Goal: Task Accomplishment & Management: Complete application form

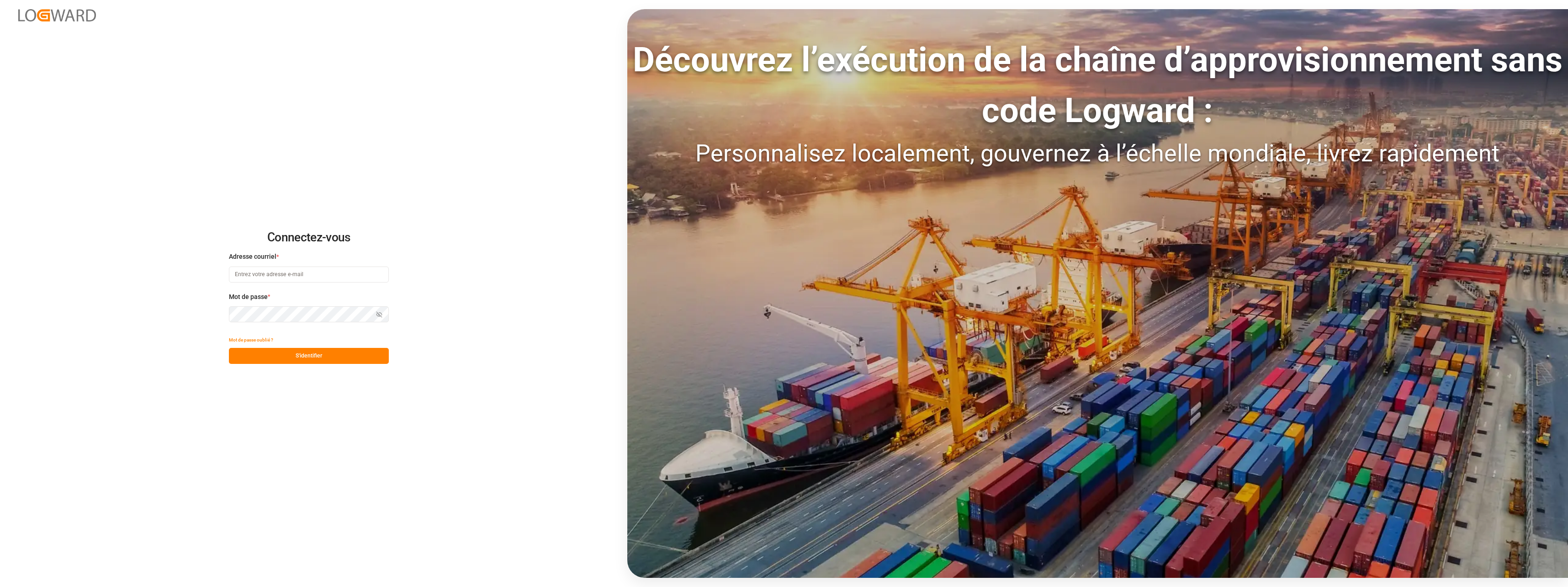
type input "[EMAIL_ADDRESS][DOMAIN_NAME]"
click at [319, 361] on button "S'identifier" at bounding box center [308, 356] width 160 height 16
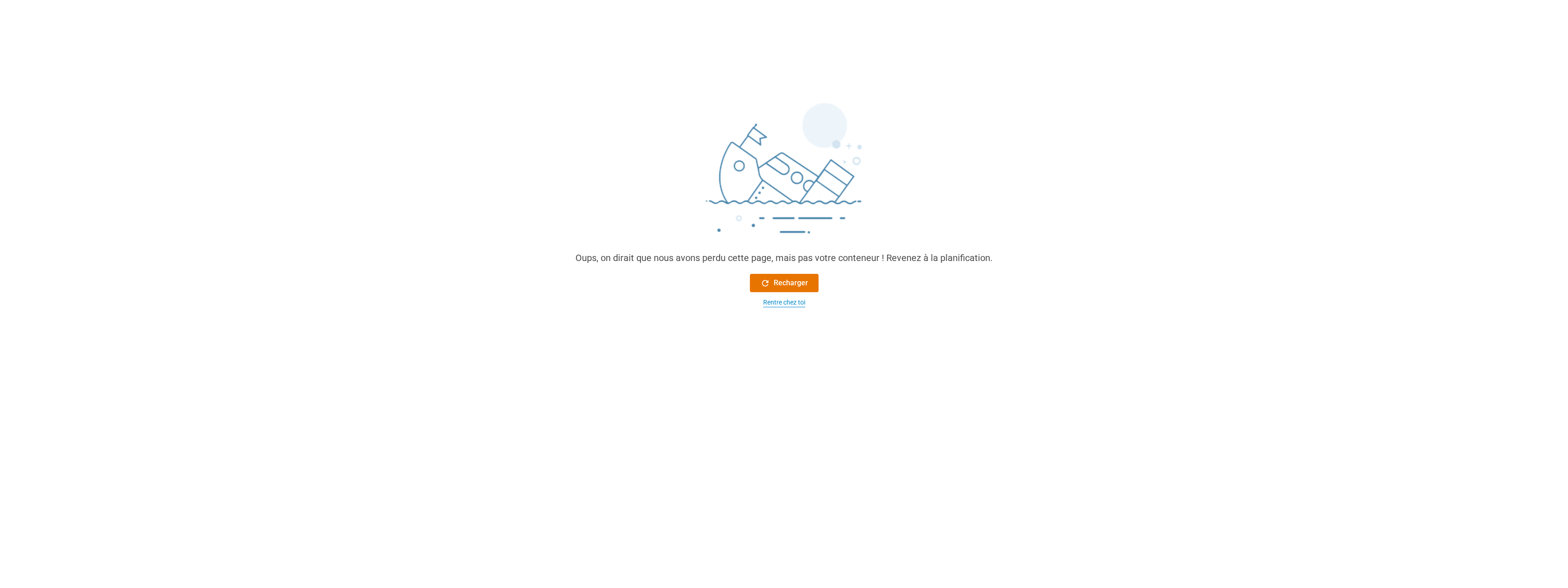
click at [768, 304] on div "Rentre chez toi" at bounding box center [784, 303] width 42 height 9
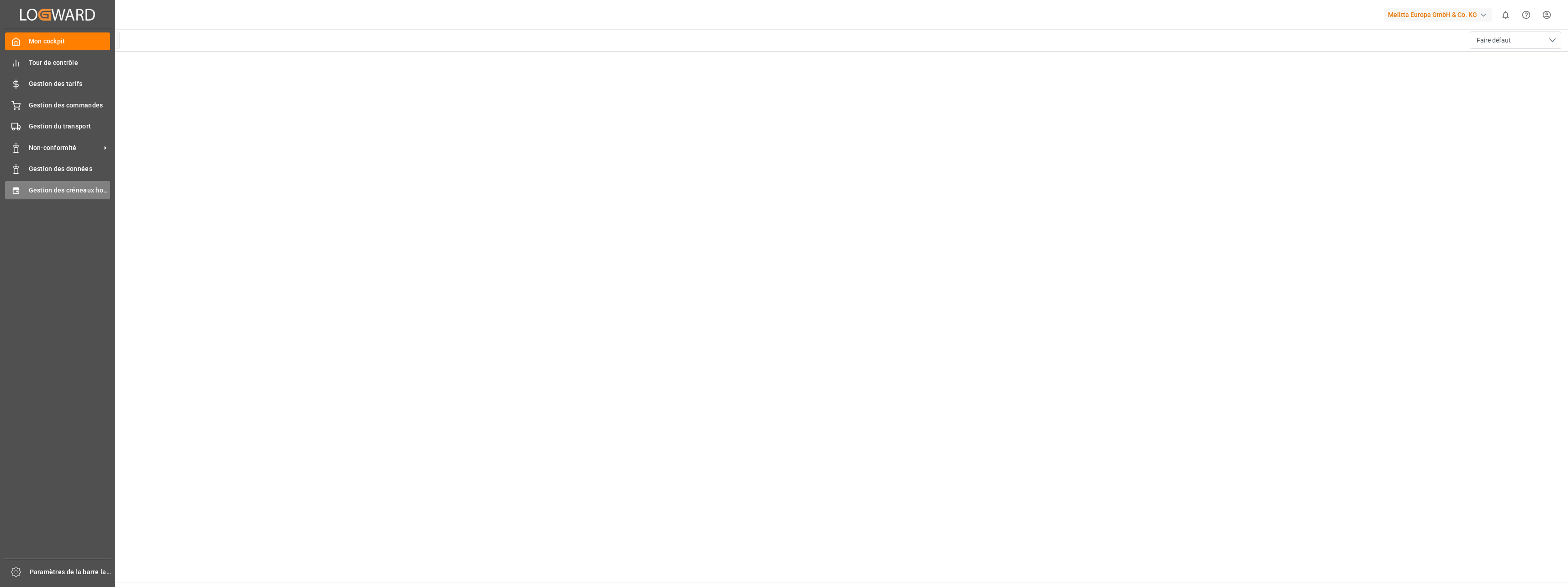
click at [79, 190] on span "Gestion des créneaux horaires" at bounding box center [70, 190] width 82 height 9
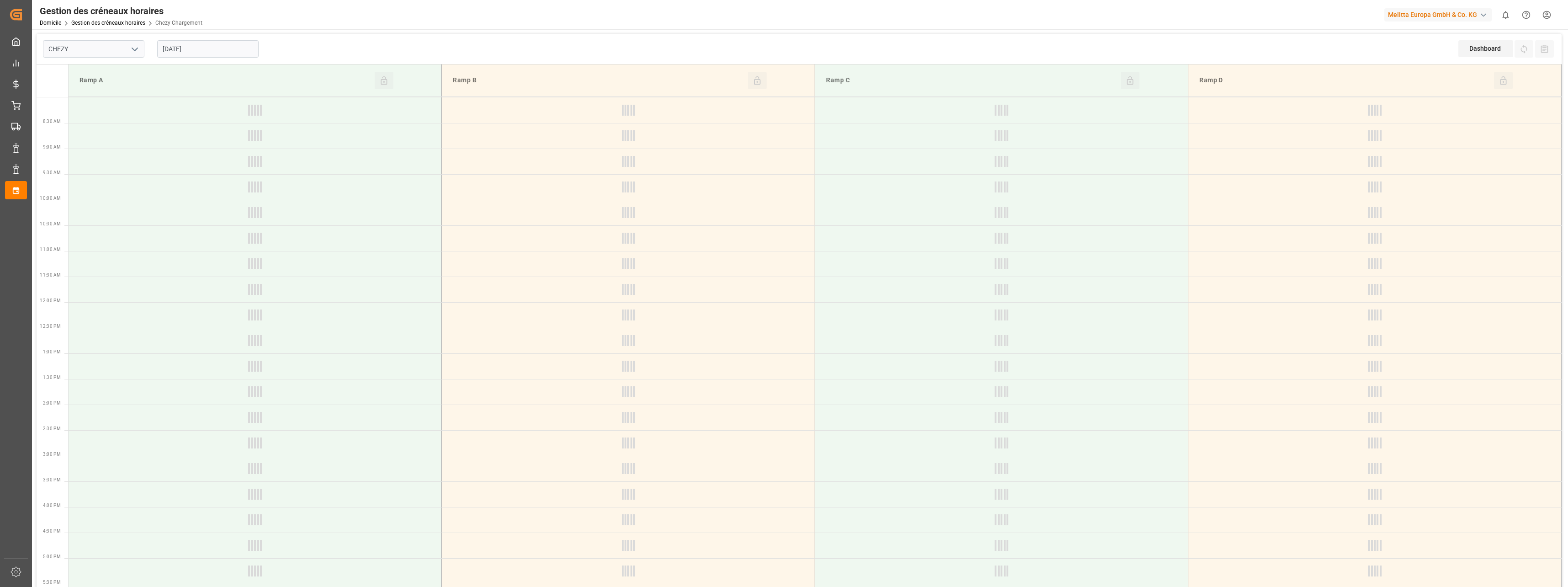
type input "Chezy Loading"
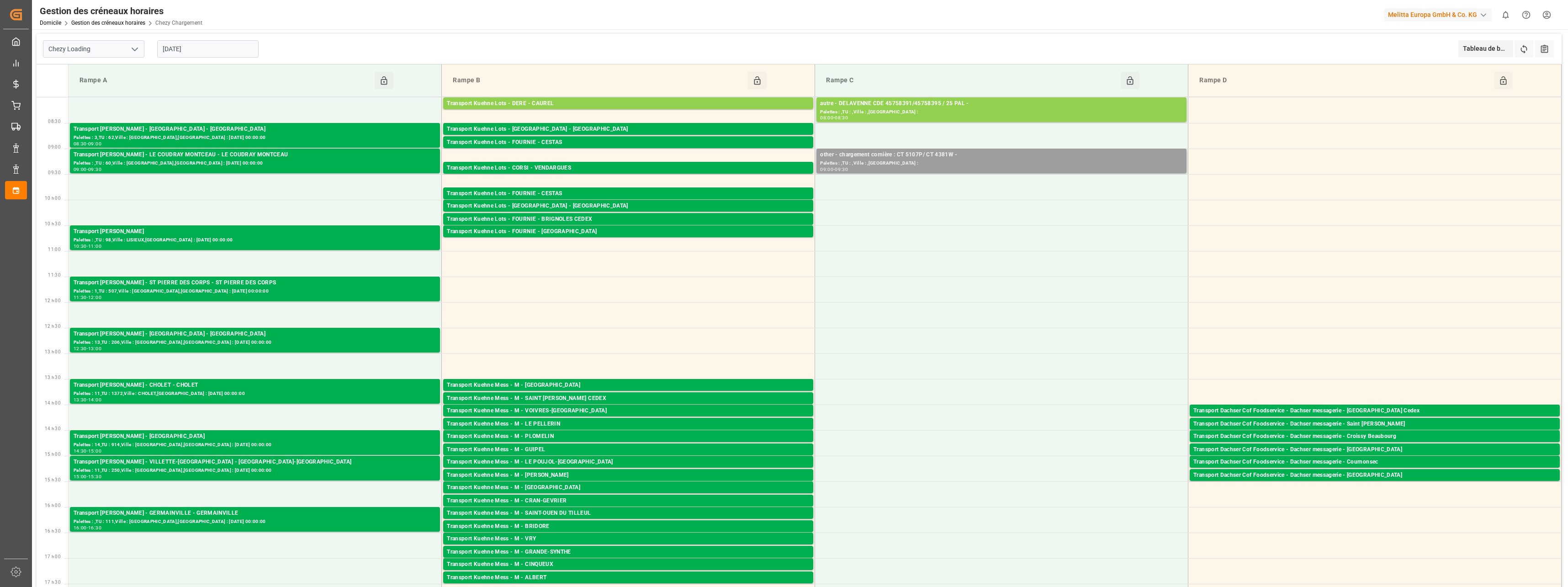
click at [874, 161] on div "Palettes : ,TU : ,Ville : ,[GEOGRAPHIC_DATA] :" at bounding box center [1001, 164] width 363 height 8
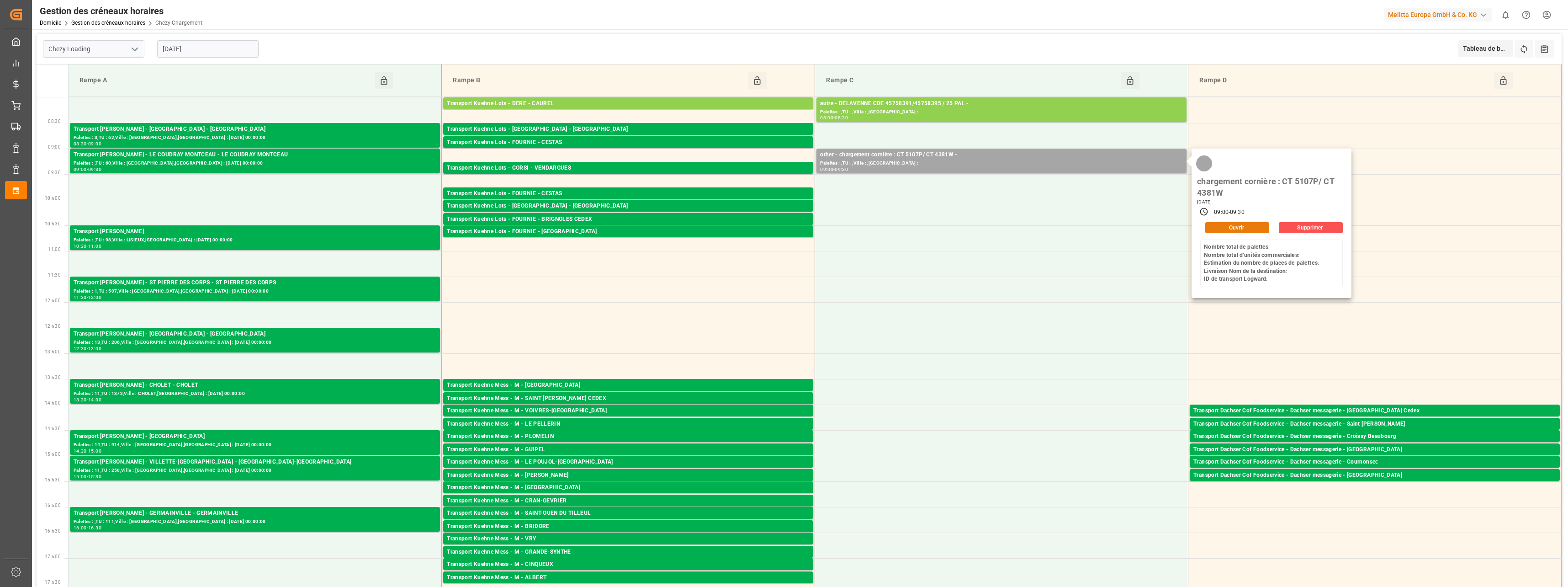
click at [1222, 228] on button "Ouvrir" at bounding box center [1237, 227] width 64 height 11
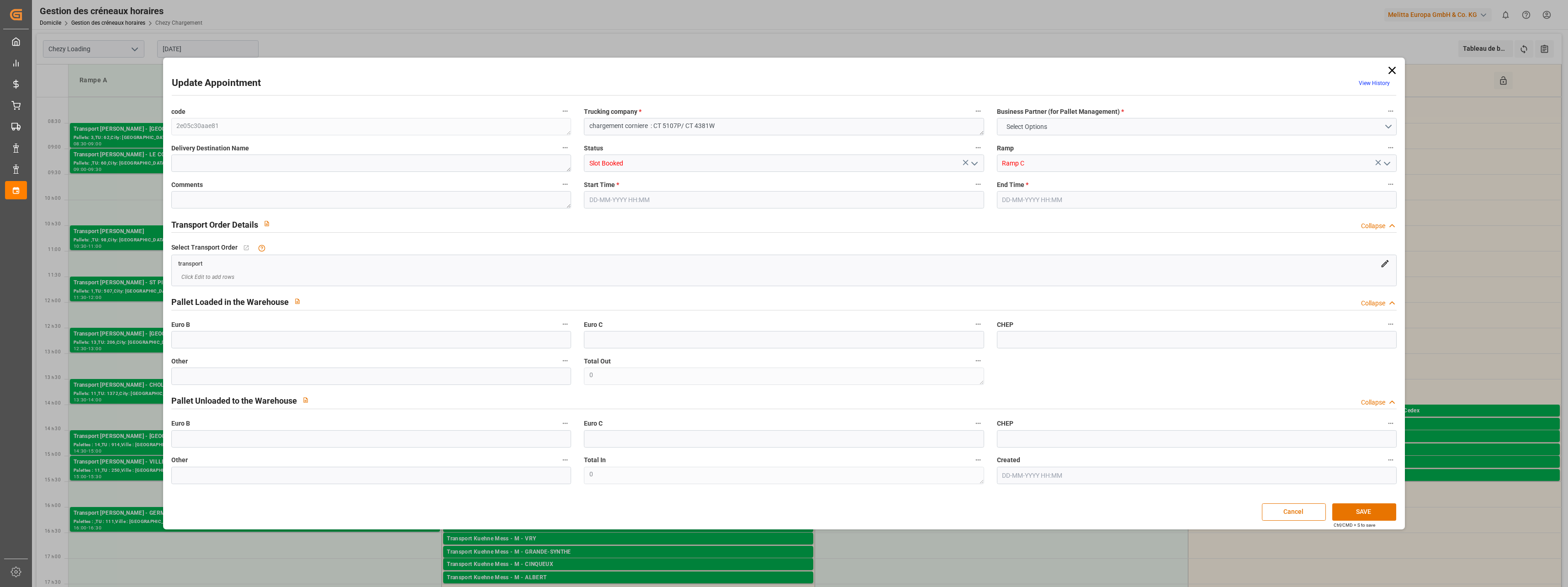
type input "0"
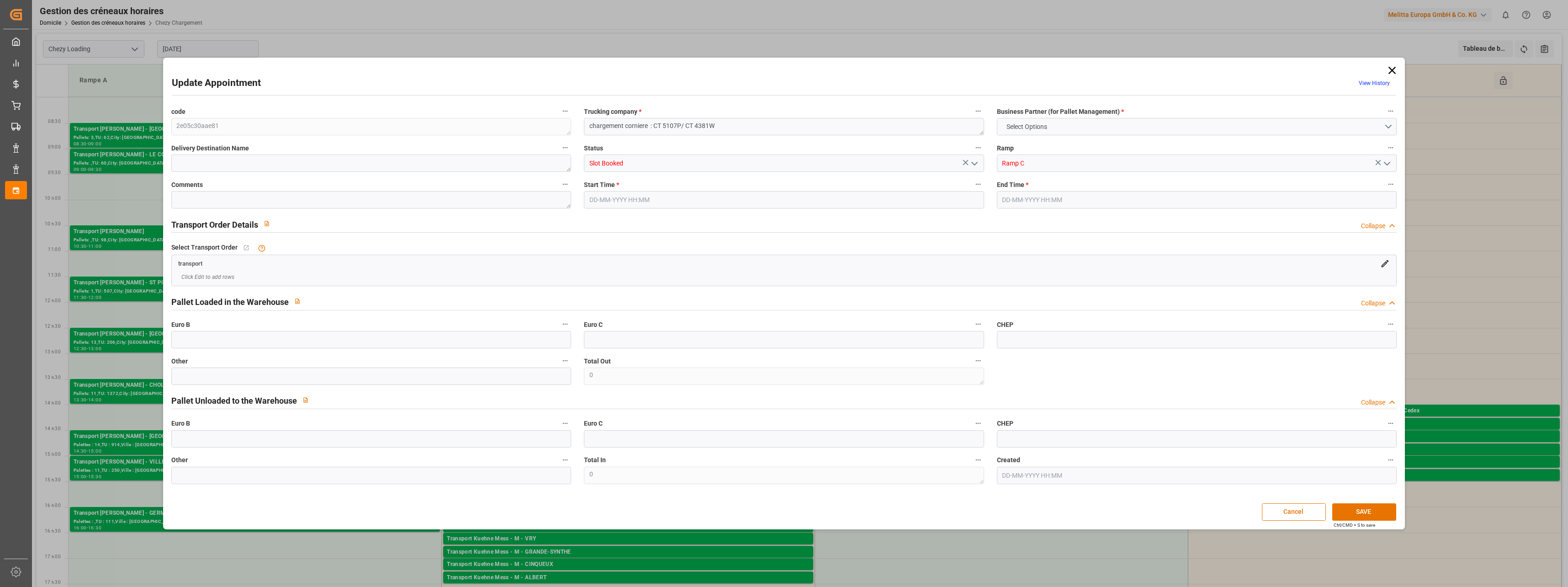
type input "0"
type input "[DATE] 09:00"
type input "[DATE] 09:30"
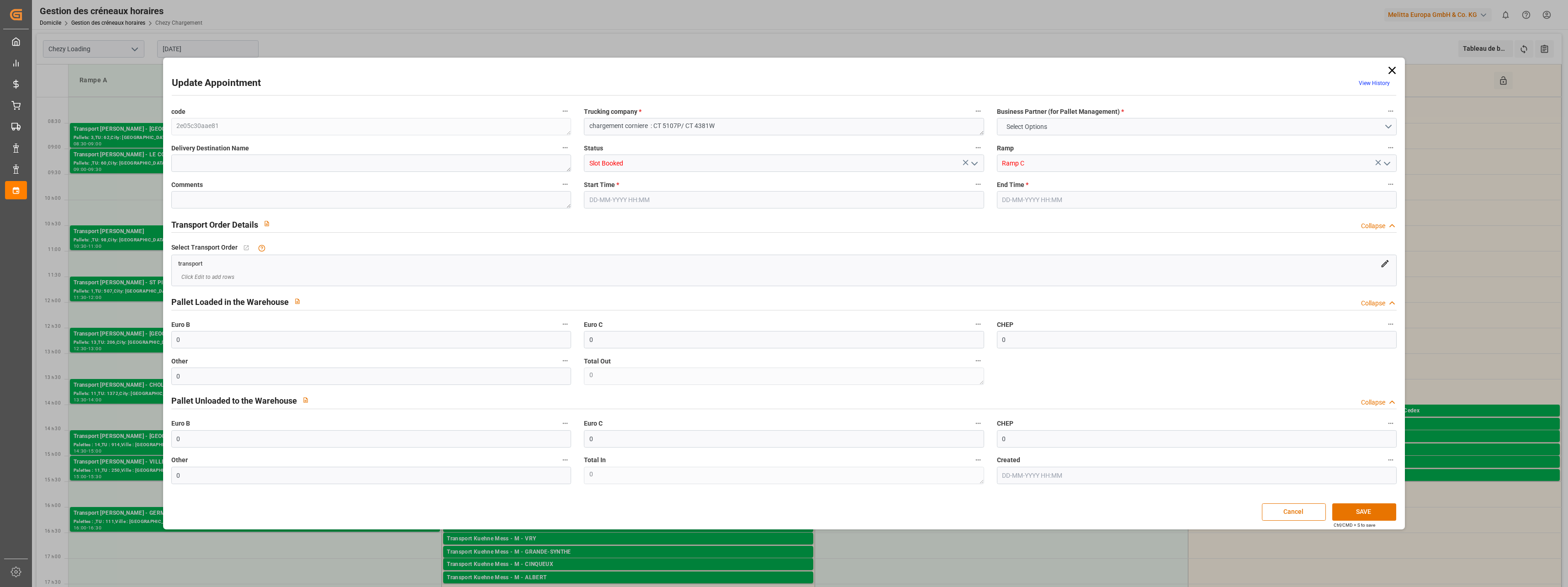
type input "[DATE] 06:27"
click at [975, 160] on icon "Ouvrir le menu" at bounding box center [974, 164] width 11 height 11
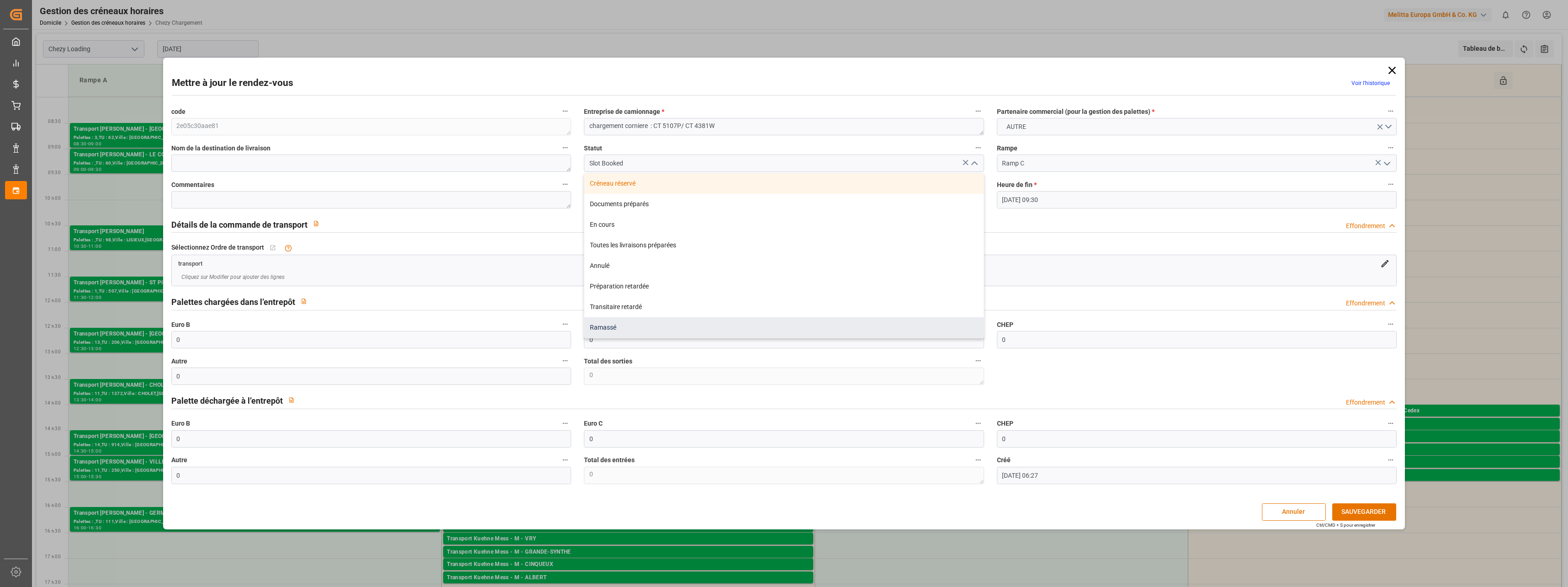
click at [616, 327] on div "Ramassé" at bounding box center [784, 327] width 399 height 20
type input "Picked Up"
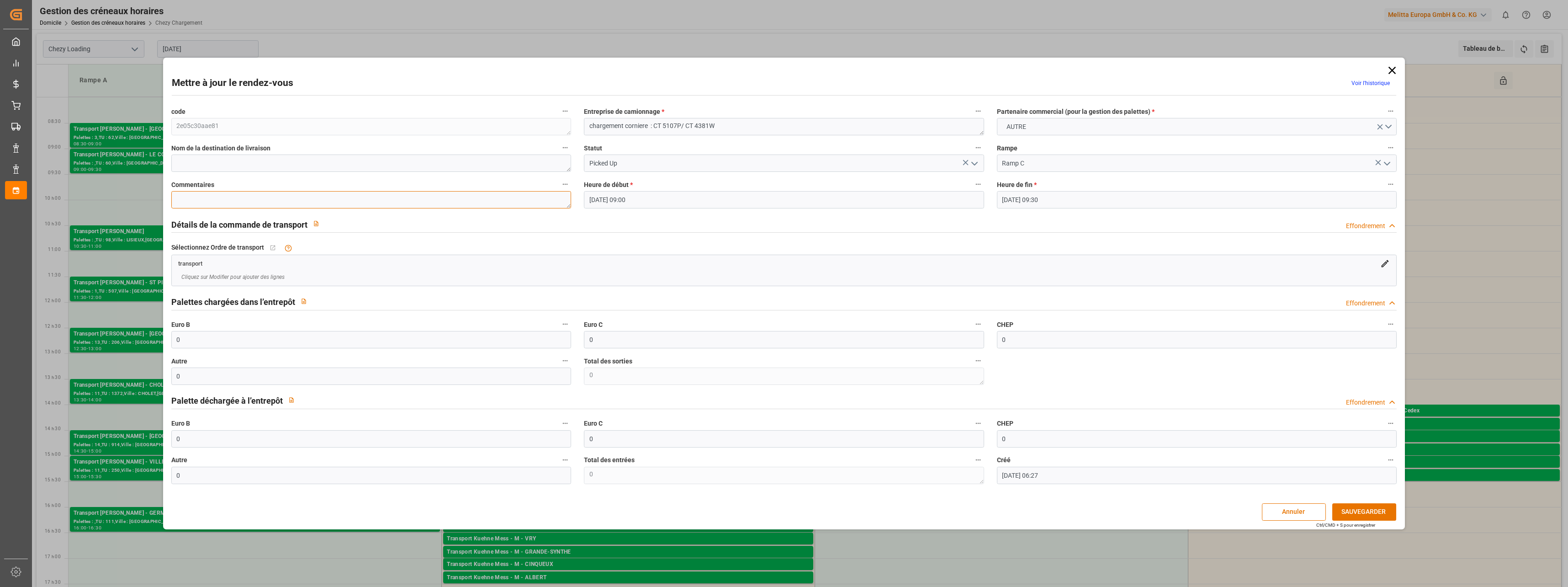
click at [207, 200] on textarea at bounding box center [371, 200] width 400 height 17
type textarea "15 PALS"
click at [1358, 511] on button "SAUVEGARDER" at bounding box center [1364, 512] width 64 height 17
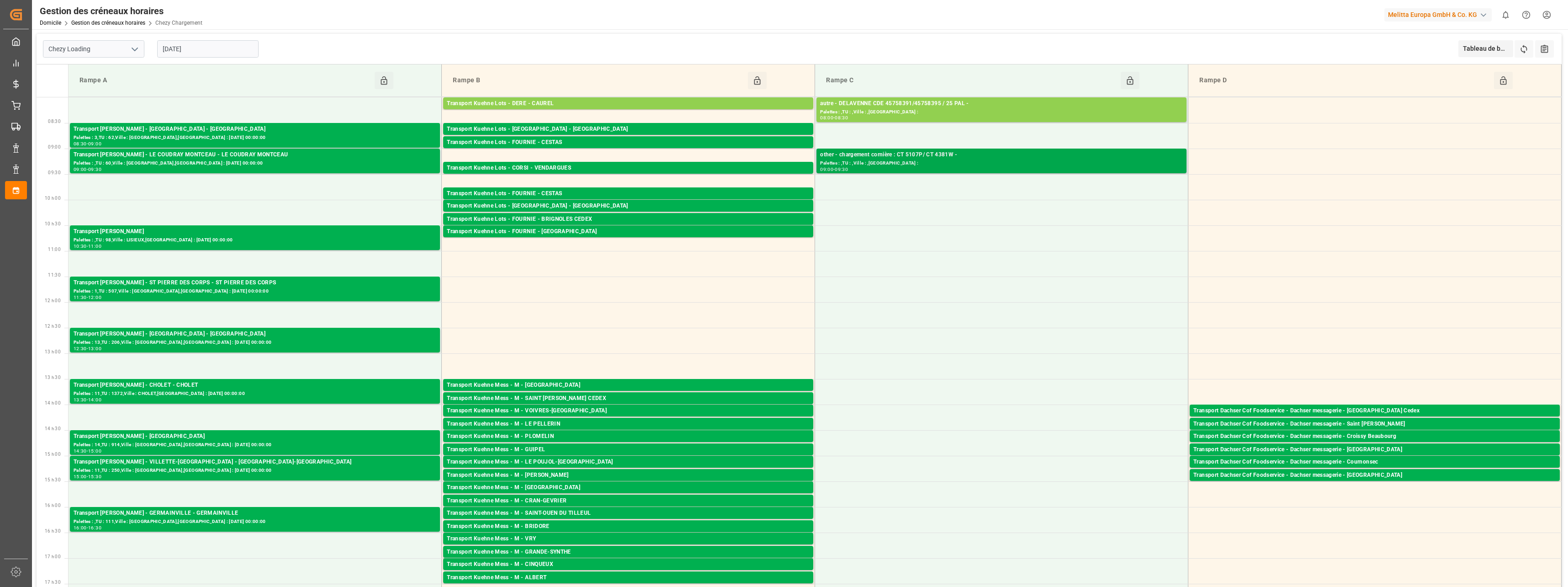
click at [882, 162] on div "Palettes : ,TU : ,Ville : ,[GEOGRAPHIC_DATA] :" at bounding box center [1001, 164] width 363 height 8
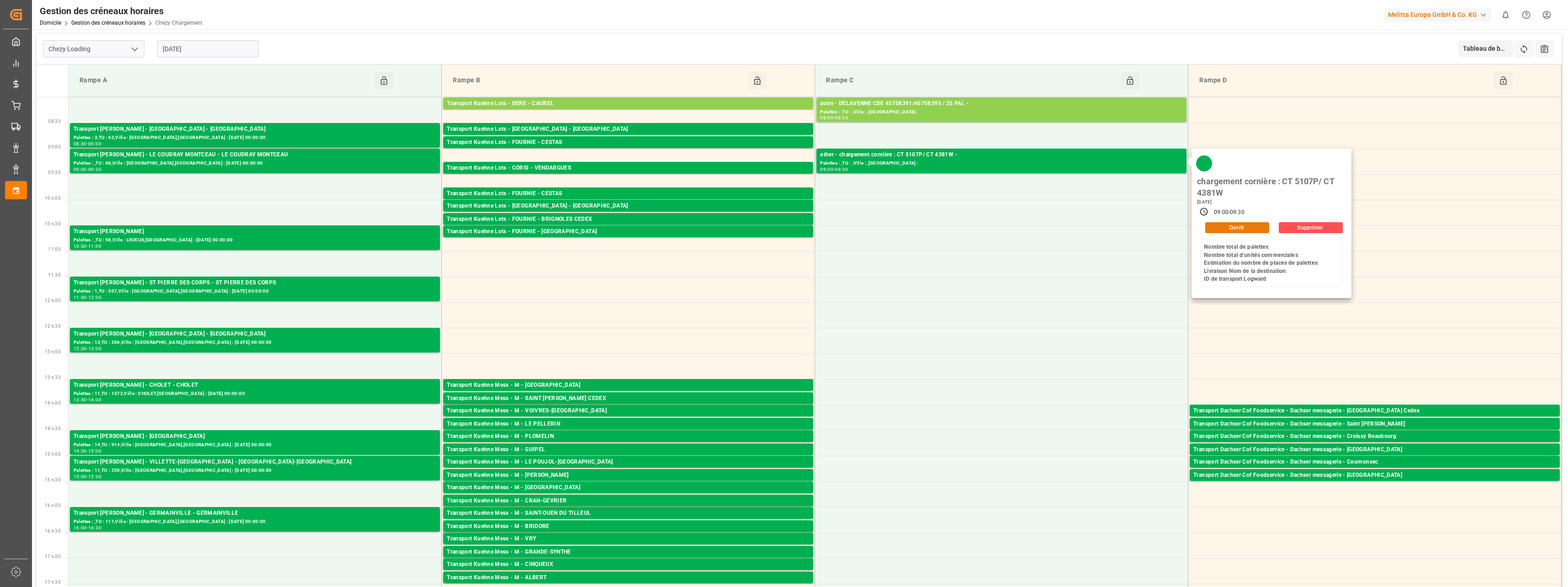
click at [1236, 227] on button "Ouvrir" at bounding box center [1237, 227] width 64 height 11
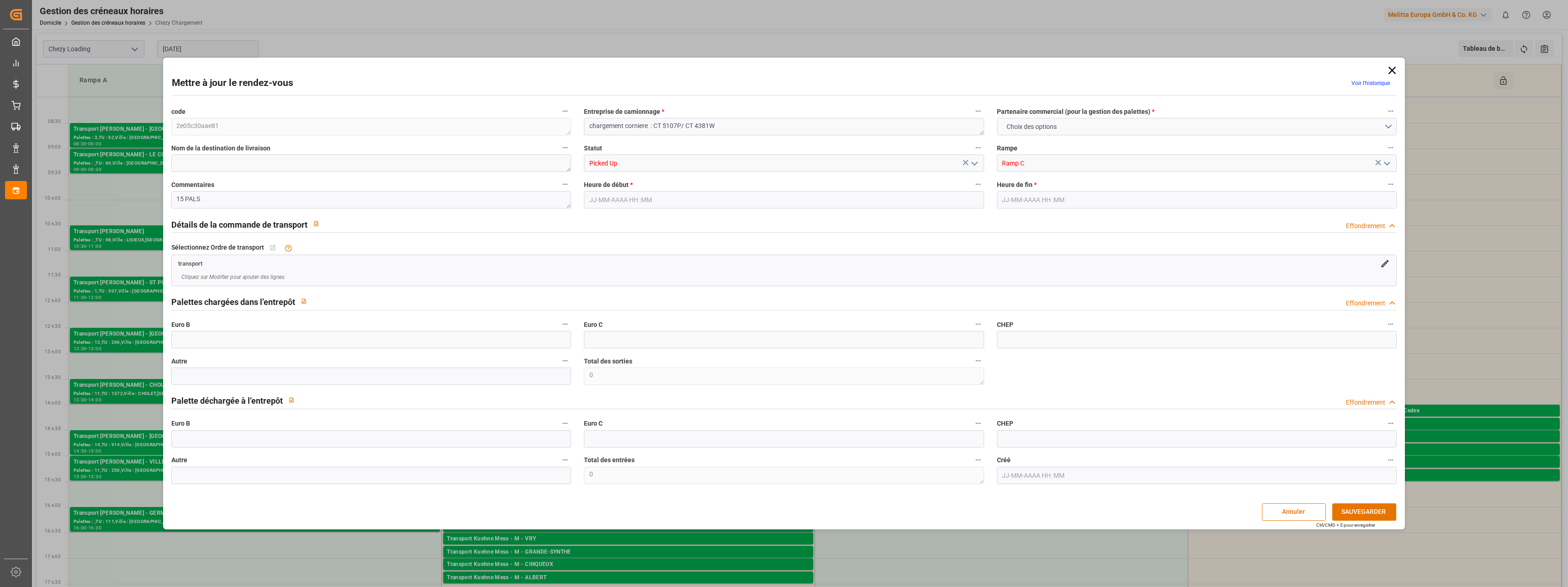
type input "0"
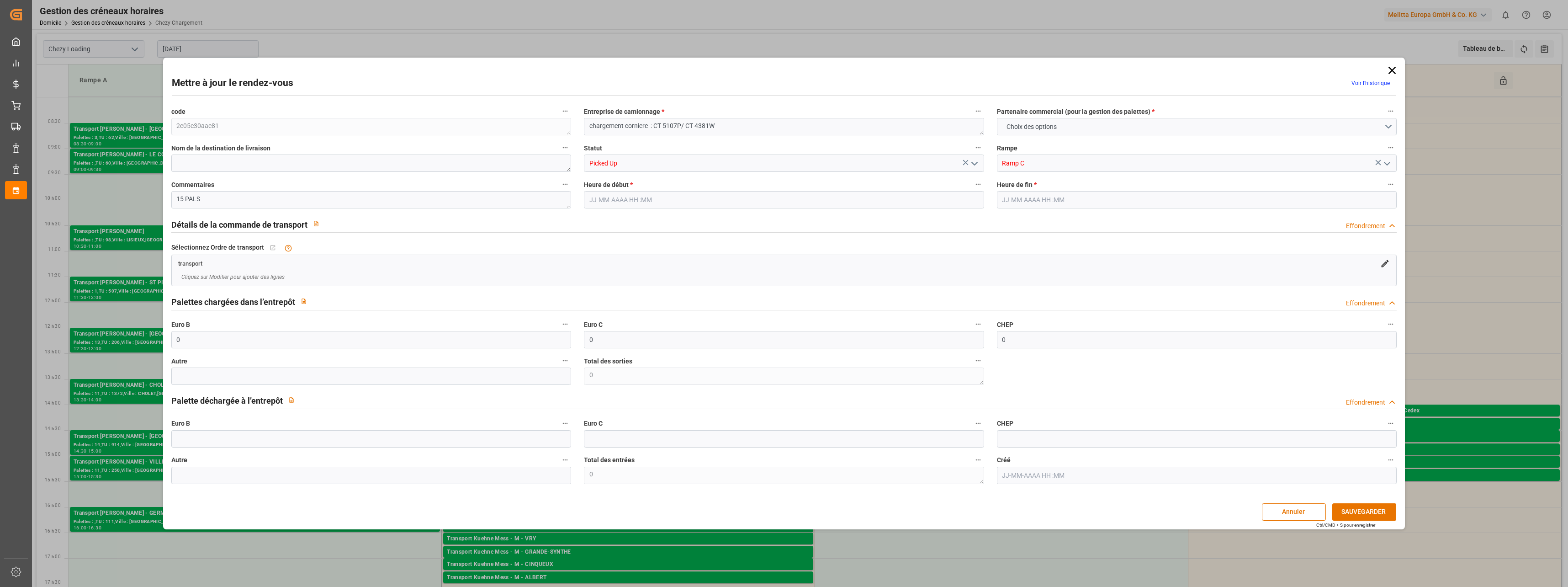
type input "0"
type input "[DATE] 09:00"
type input "[DATE] 09:30"
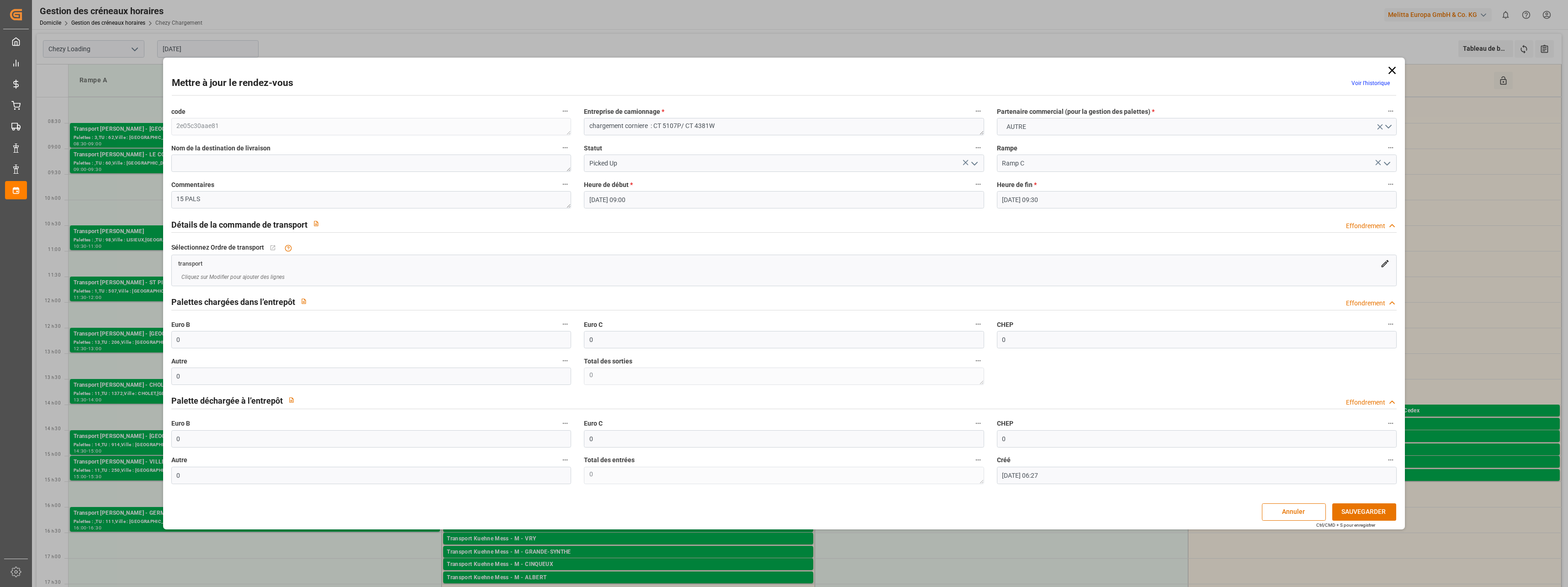
type input "[DATE] 06:27"
click at [1393, 67] on icon at bounding box center [1392, 70] width 13 height 13
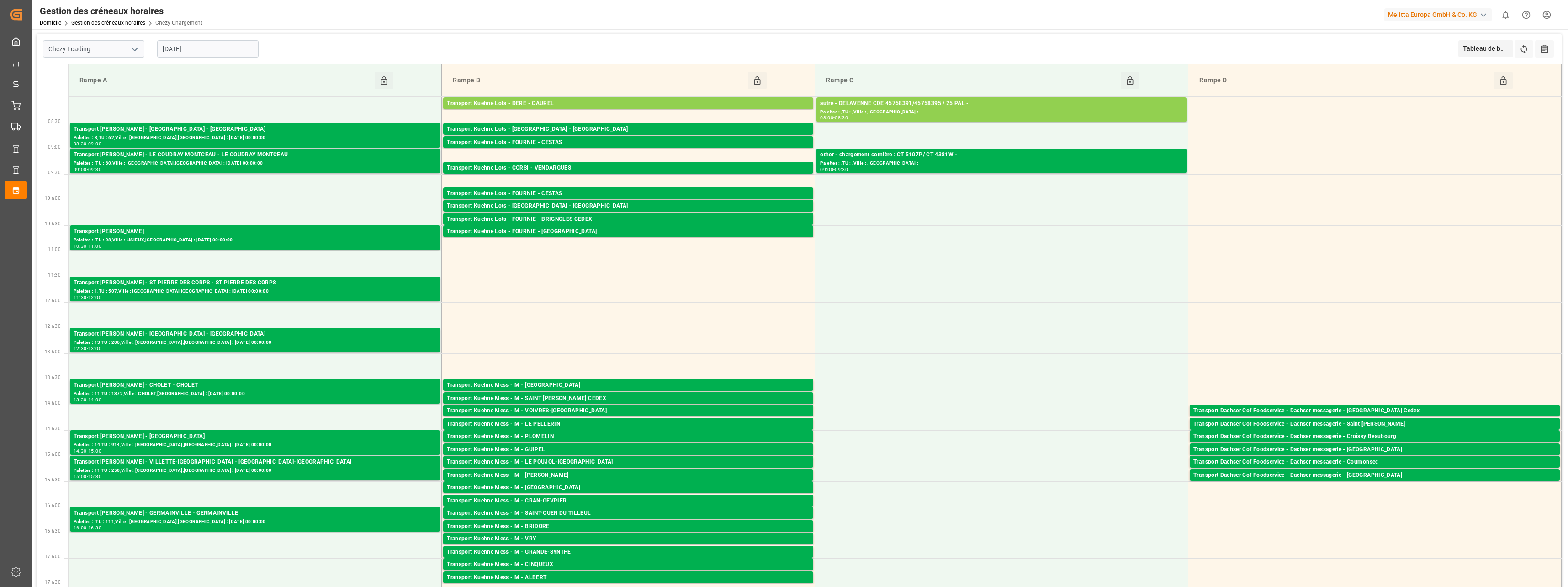
click at [138, 50] on icon "Ouvrir le menu" at bounding box center [134, 50] width 11 height 11
click at [94, 91] on div "Déchargement de Chezy" at bounding box center [94, 90] width 101 height 20
type input "Chezy Unloading"
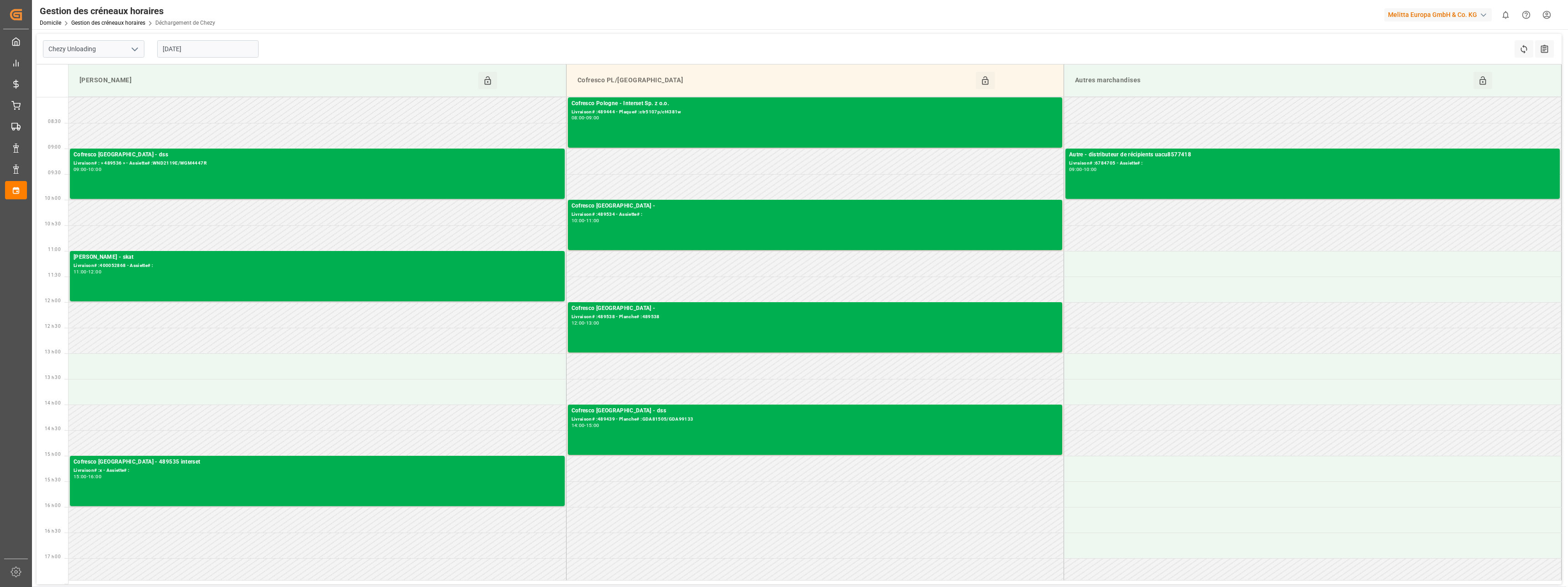
click at [131, 48] on icon "Ouvrir le menu" at bounding box center [134, 50] width 11 height 11
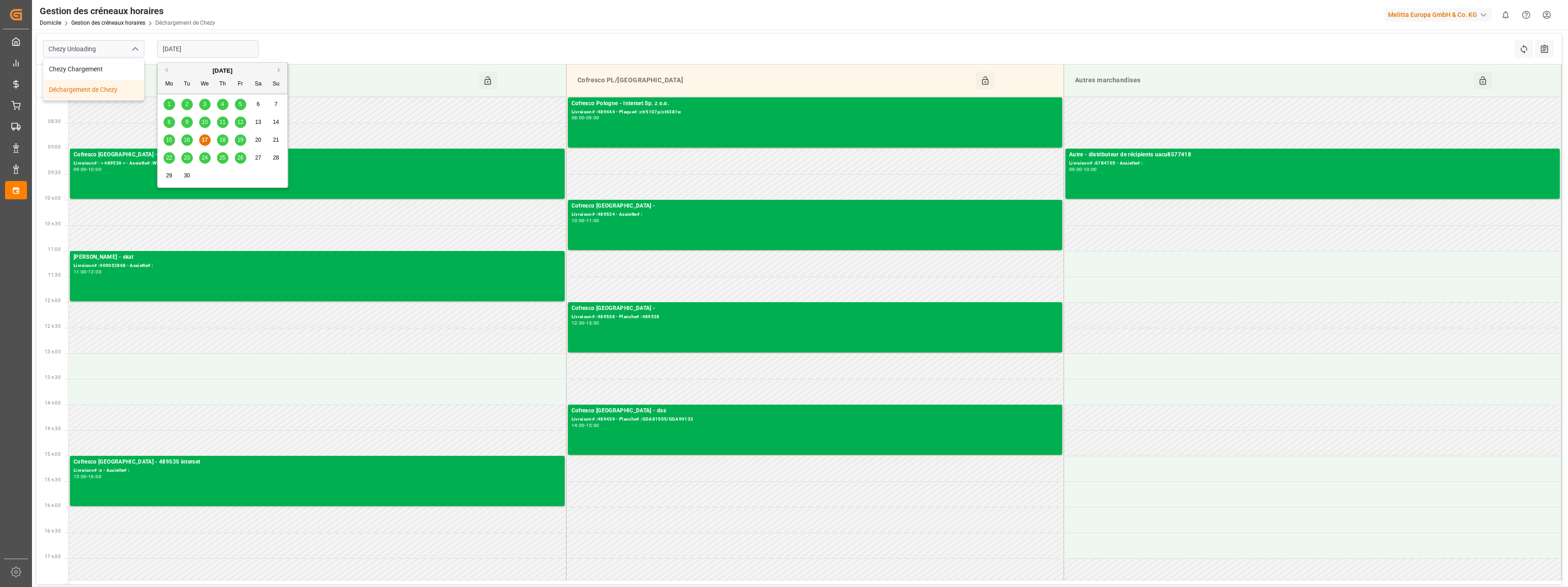
click at [222, 44] on input "[DATE]" at bounding box center [208, 49] width 101 height 17
click at [223, 142] on span "18" at bounding box center [223, 140] width 6 height 6
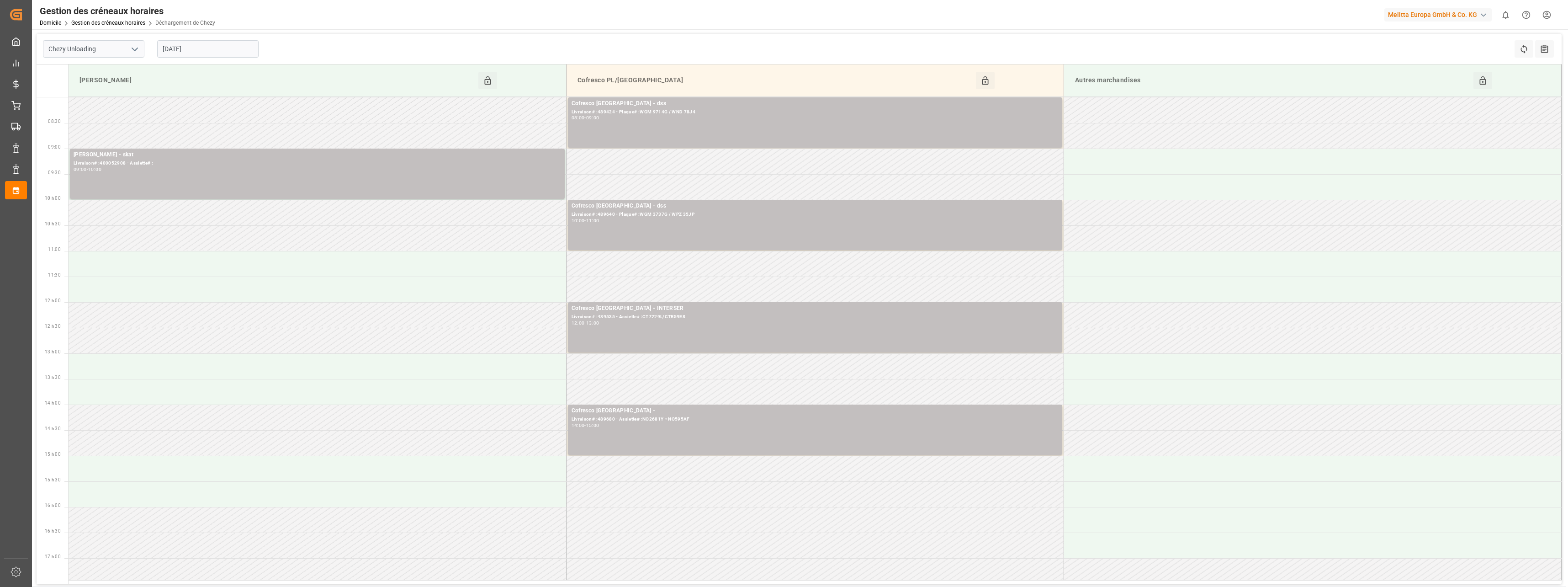
click at [224, 50] on input "[DATE]" at bounding box center [208, 49] width 101 height 17
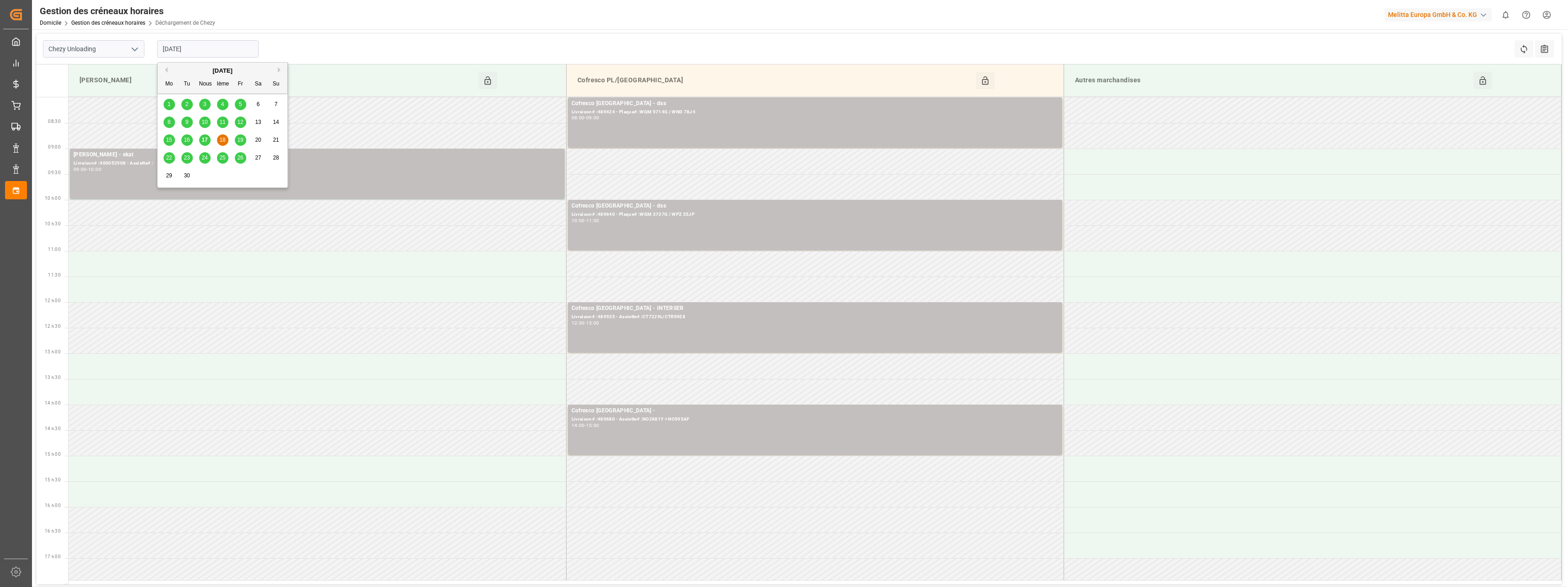
click at [240, 142] on span "19" at bounding box center [241, 140] width 6 height 6
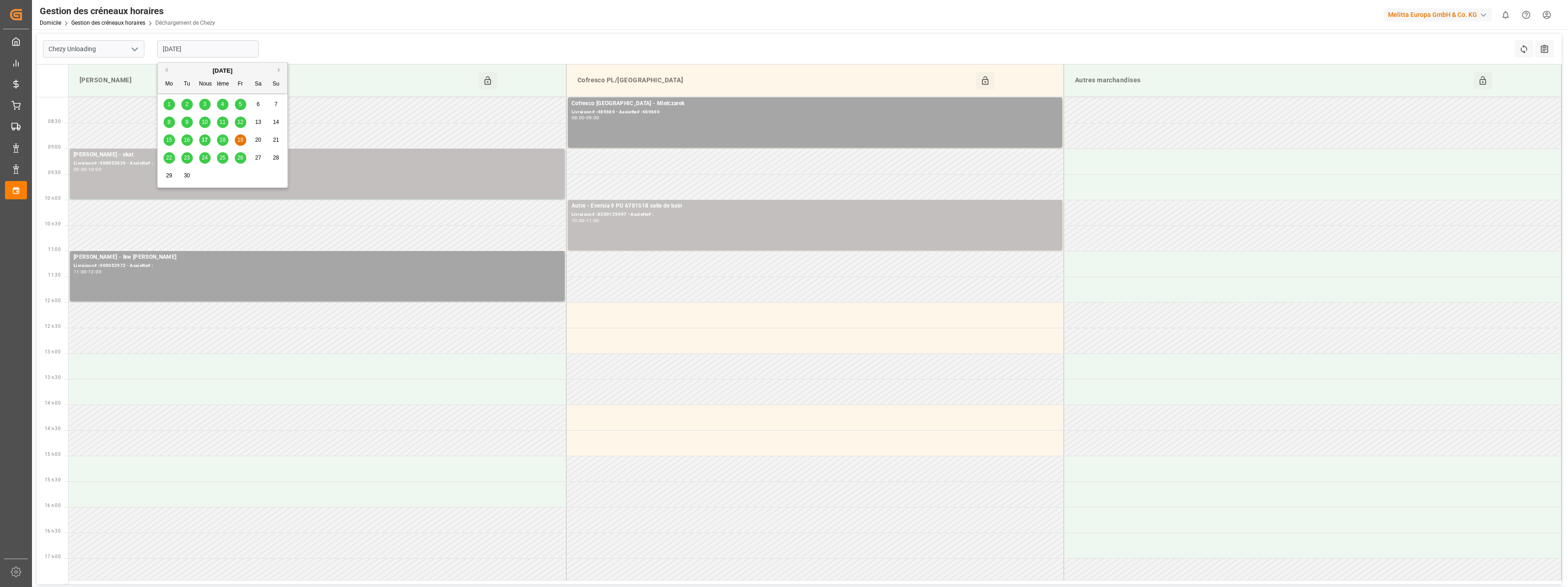
click at [216, 53] on input "[DATE]" at bounding box center [208, 49] width 101 height 17
click at [205, 140] on span "17" at bounding box center [204, 140] width 6 height 6
type input "[DATE]"
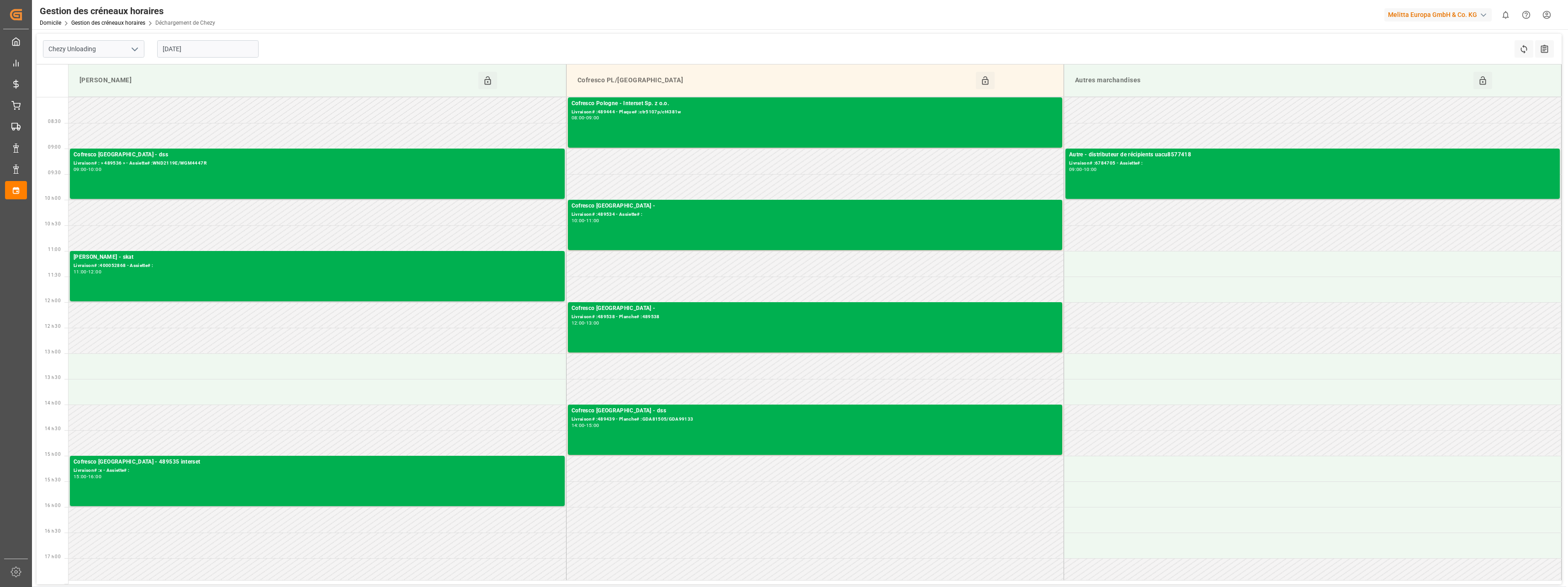
click at [133, 46] on icon "Ouvrir le menu" at bounding box center [134, 50] width 11 height 11
click at [86, 68] on div "Chezy Chargement" at bounding box center [94, 69] width 101 height 20
type input "Chezy Loading"
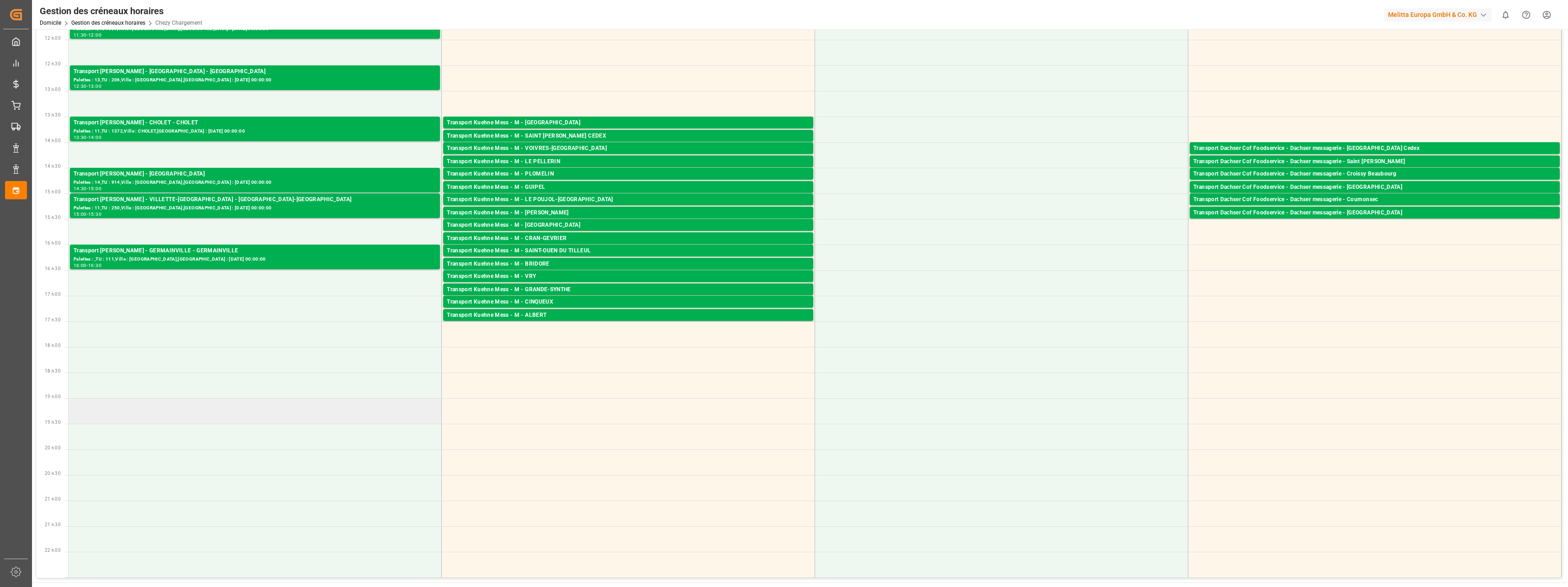
scroll to position [133, 0]
